Goal: Task Accomplishment & Management: Manage account settings

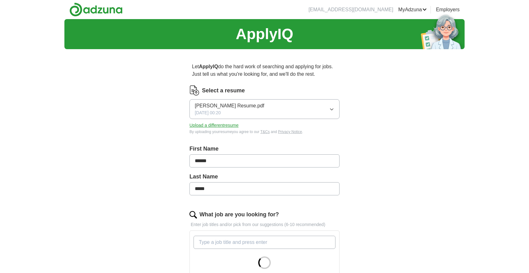
click at [325, 110] on button "[PERSON_NAME] Resume.pdf [DATE] 00:20" at bounding box center [265, 109] width 150 height 20
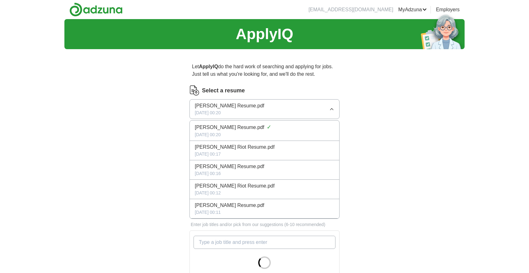
click at [316, 112] on button "[PERSON_NAME] Resume.pdf [DATE] 00:20" at bounding box center [265, 109] width 150 height 20
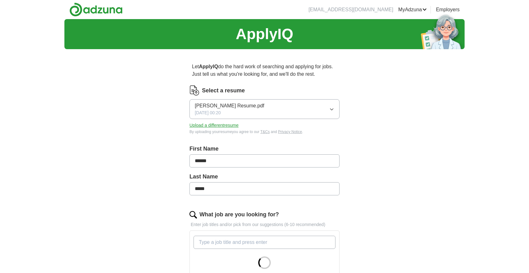
click at [202, 125] on button "Upload a different resume" at bounding box center [214, 125] width 49 height 7
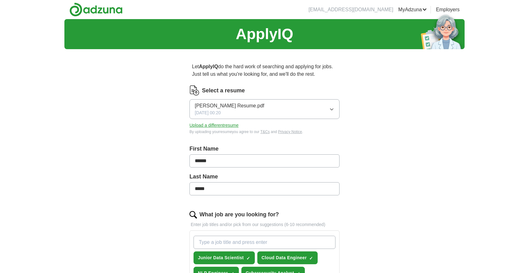
click at [220, 123] on button "Upload a different resume" at bounding box center [214, 125] width 49 height 7
click at [210, 125] on button "Upload a different resume" at bounding box center [214, 125] width 49 height 7
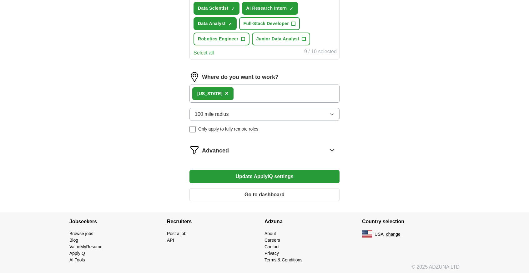
scroll to position [296, 0]
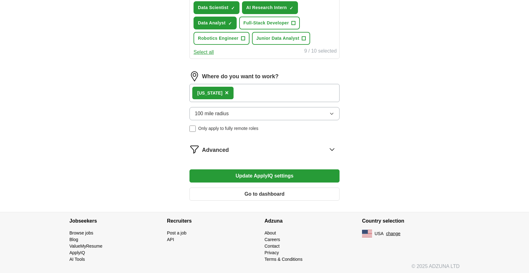
click at [212, 114] on span "100 mile radius" at bounding box center [212, 114] width 34 height 8
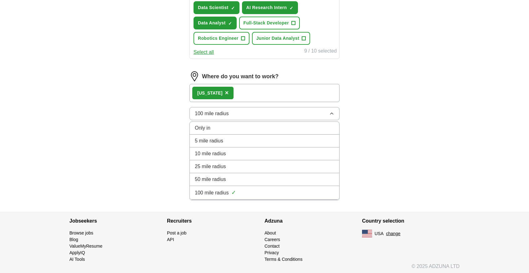
scroll to position [265, 0]
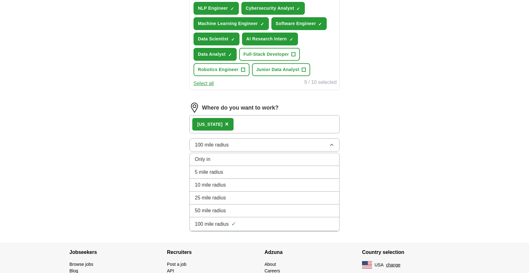
click at [225, 142] on span "100 mile radius" at bounding box center [212, 145] width 34 height 8
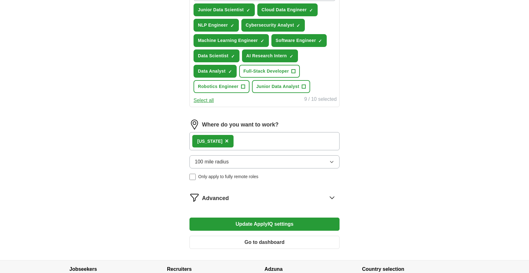
scroll to position [202, 0]
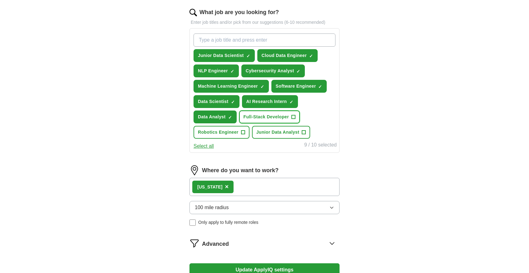
click at [293, 116] on span "+" at bounding box center [294, 116] width 4 height 5
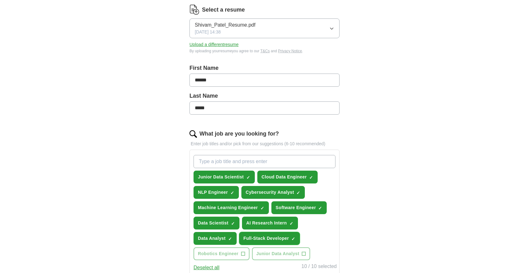
scroll to position [77, 0]
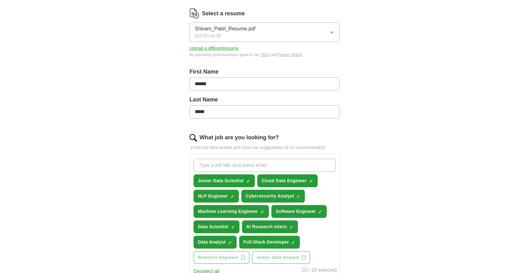
click at [220, 164] on input "What job are you looking for?" at bounding box center [265, 165] width 142 height 13
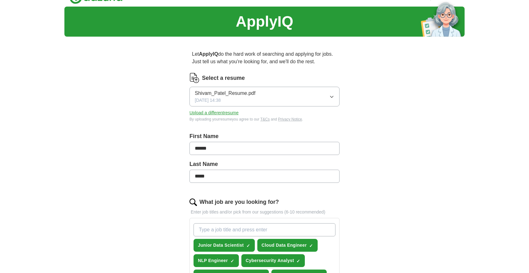
scroll to position [31, 0]
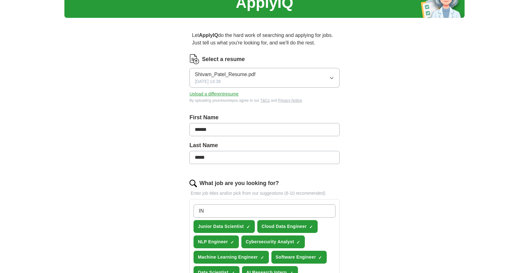
type input "I"
type input "Internship"
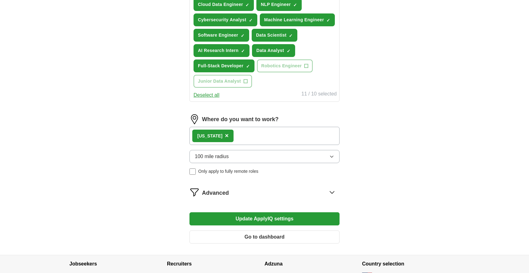
scroll to position [282, 0]
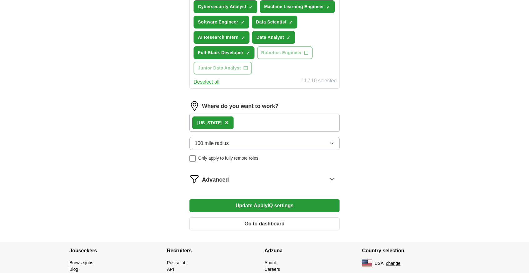
click at [248, 205] on button "Update ApplyIQ settings" at bounding box center [265, 205] width 150 height 13
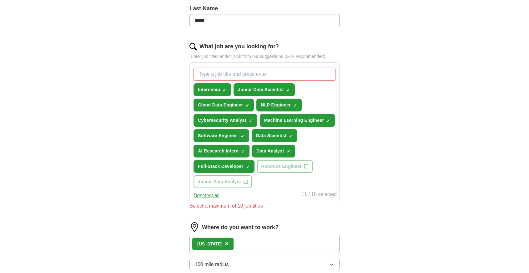
scroll to position [156, 0]
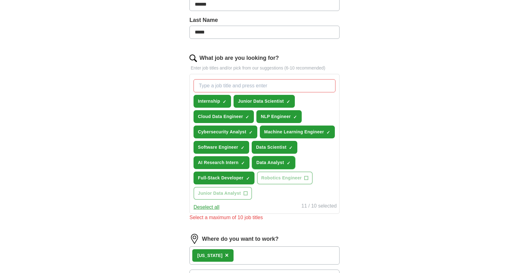
click at [0, 0] on span "×" at bounding box center [0, 0] width 0 height 0
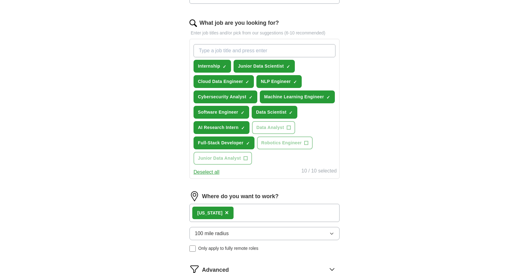
scroll to position [188, 0]
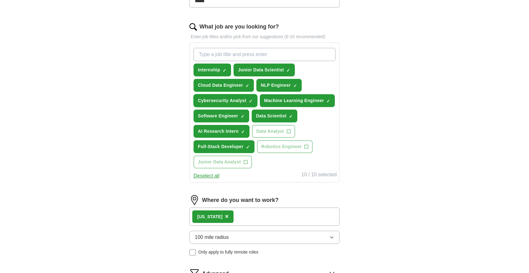
click at [0, 0] on span "×" at bounding box center [0, 0] width 0 height 0
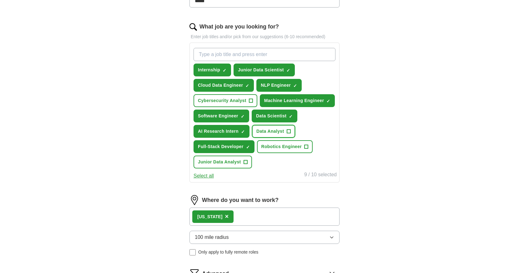
click at [290, 127] on button "Data Analyst +" at bounding box center [273, 131] width 43 height 13
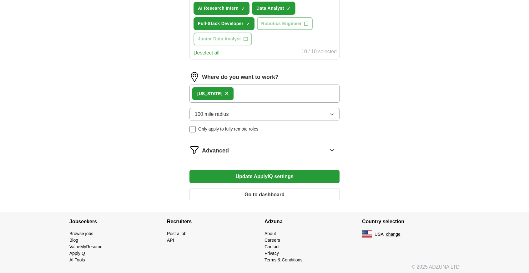
scroll to position [312, 0]
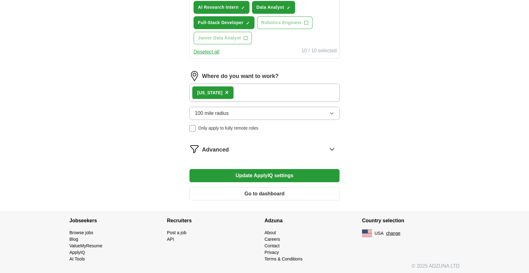
click at [252, 171] on button "Update ApplyIQ settings" at bounding box center [265, 175] width 150 height 13
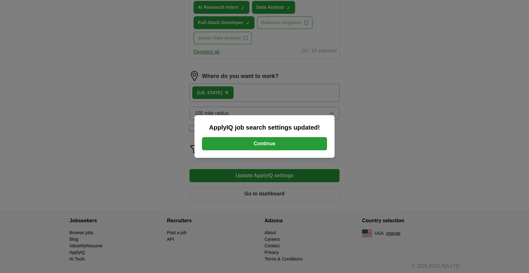
click at [260, 143] on button "Continue" at bounding box center [264, 143] width 125 height 13
